Goal: Navigation & Orientation: Find specific page/section

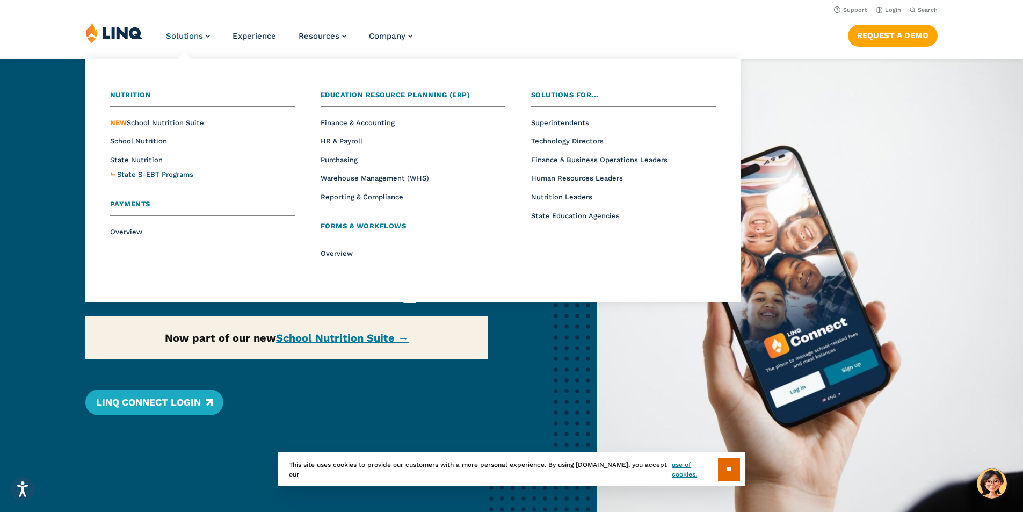
click at [140, 174] on span "State S-EBT Programs" at bounding box center [155, 174] width 76 height 8
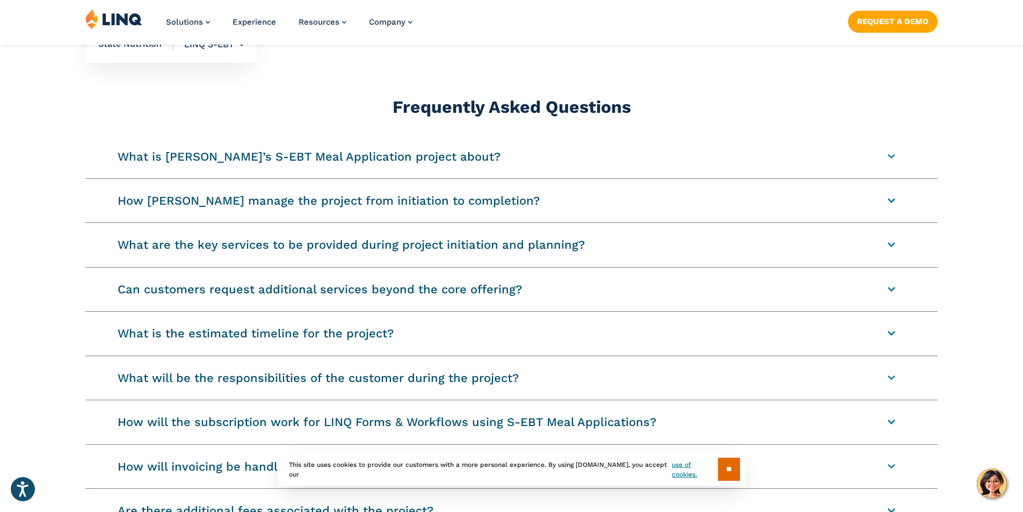
scroll to position [1289, 0]
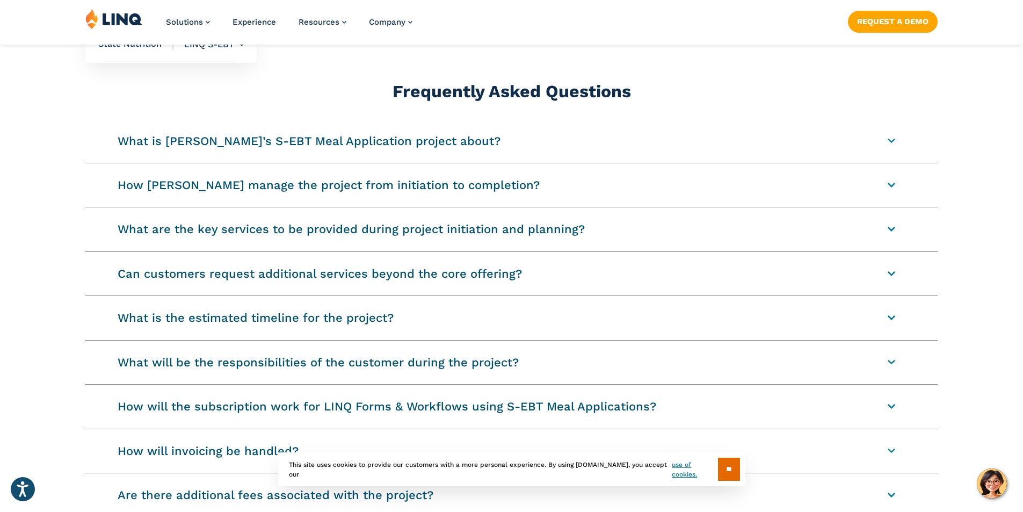
click at [542, 147] on summary "What is LINQ’s S-EBT Meal Application project about?" at bounding box center [511, 140] width 852 height 43
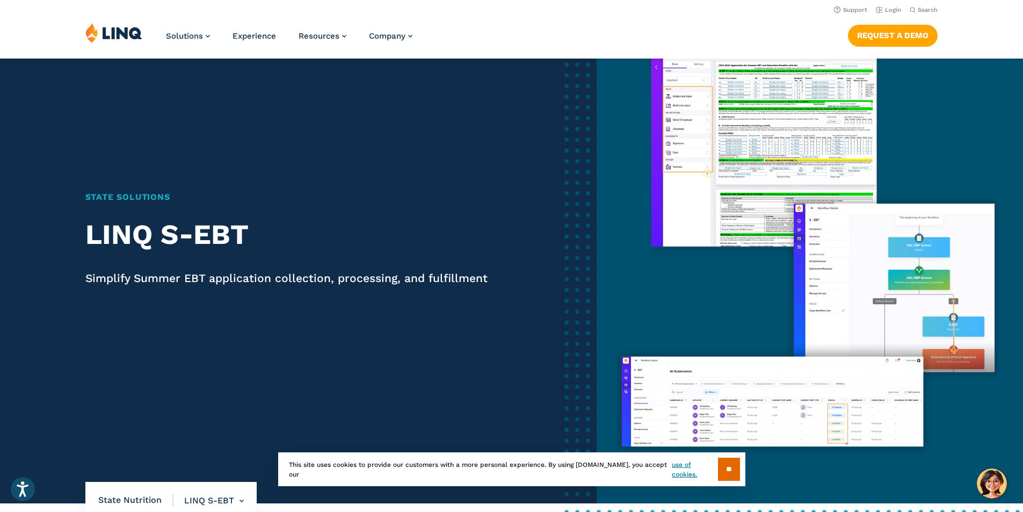
scroll to position [0, 0]
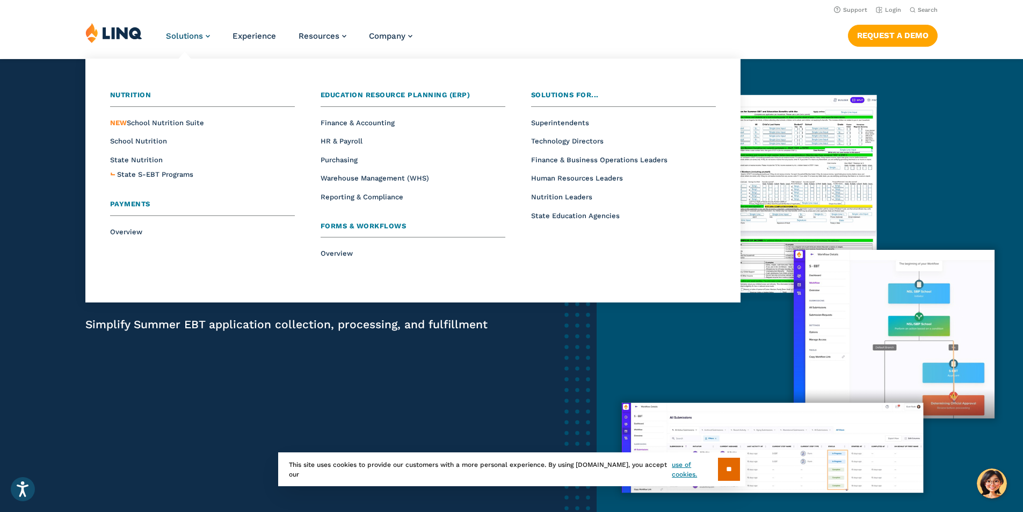
click at [183, 36] on span "Solutions" at bounding box center [184, 36] width 37 height 10
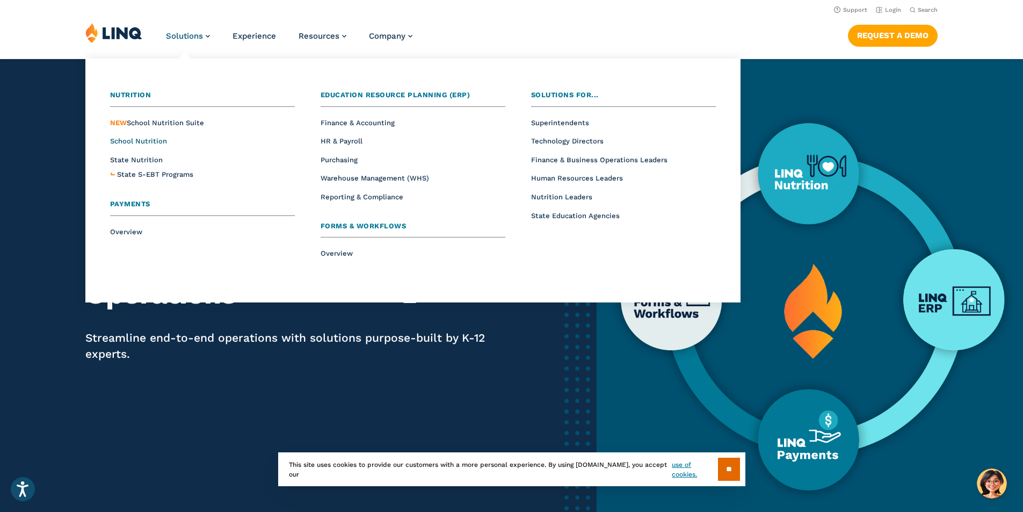
click at [147, 140] on span "School Nutrition" at bounding box center [138, 141] width 57 height 8
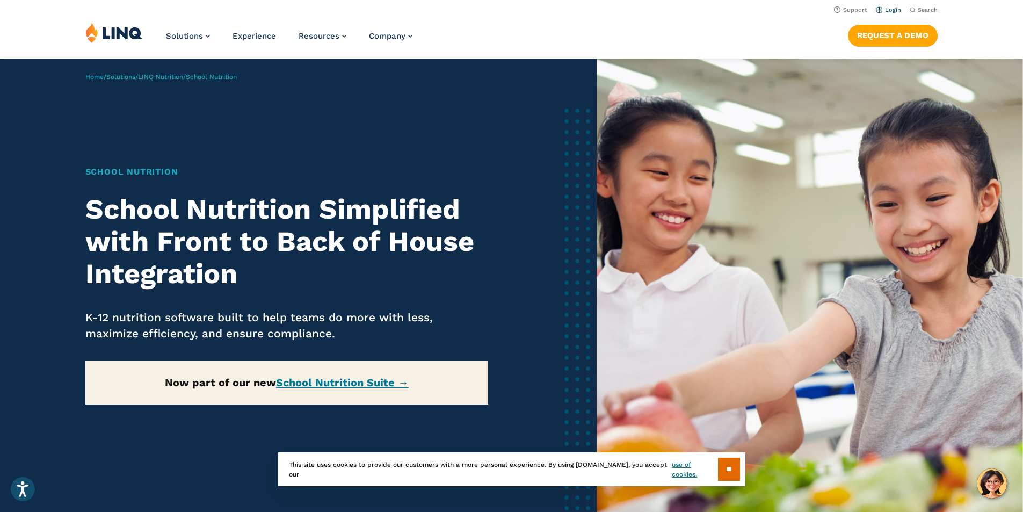
click at [894, 8] on link "Login" at bounding box center [888, 9] width 25 height 7
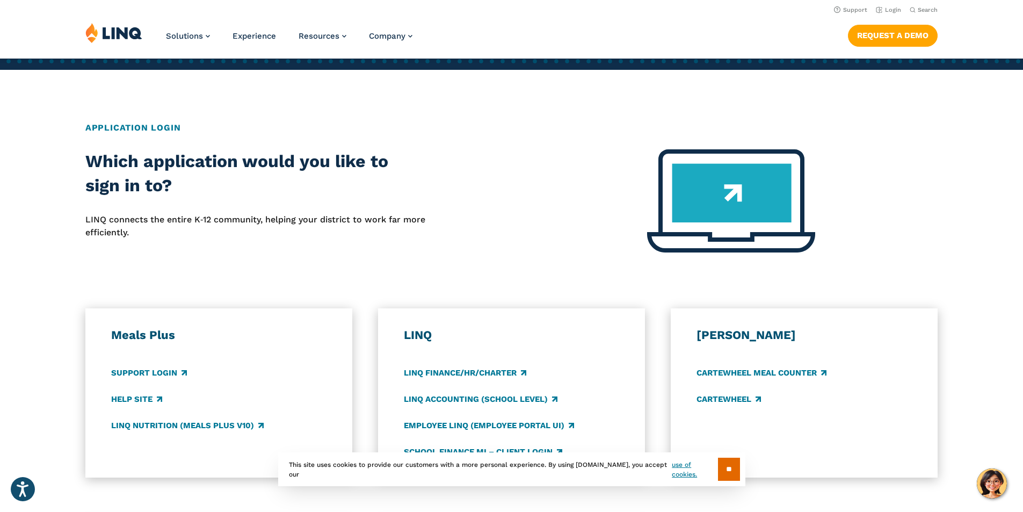
scroll to position [322, 0]
